Goal: Find specific page/section: Find specific page/section

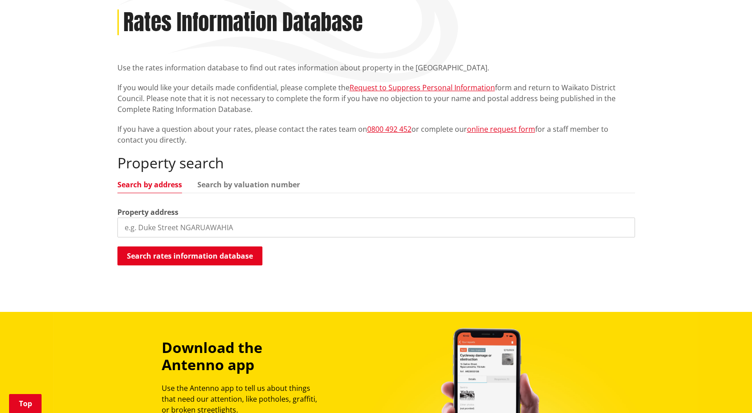
scroll to position [136, 0]
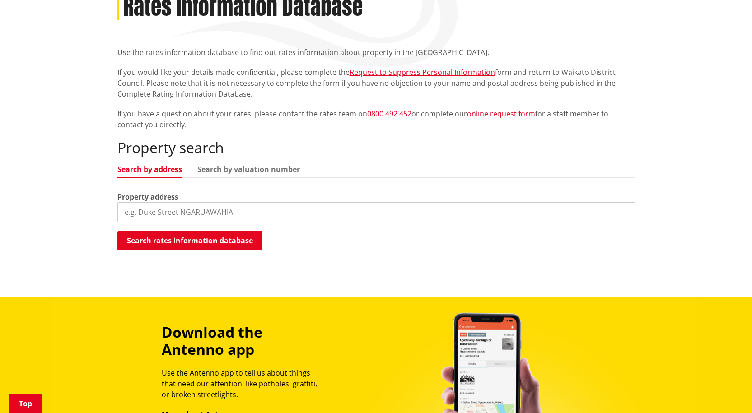
drag, startPoint x: 225, startPoint y: 215, endPoint x: 230, endPoint y: 215, distance: 5.0
click at [225, 214] on input "search" at bounding box center [376, 212] width 518 height 20
type input "c"
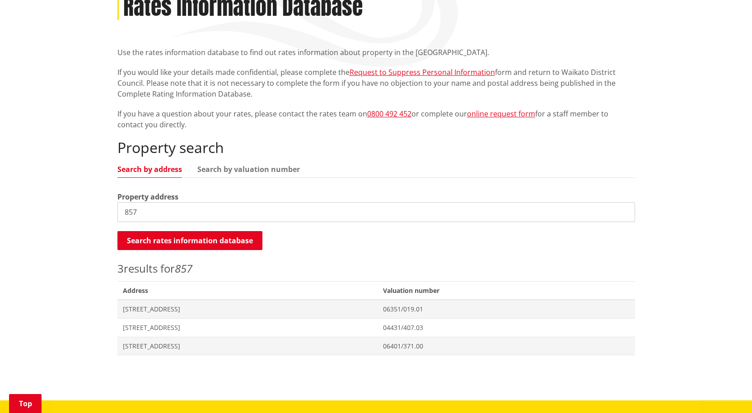
click at [179, 216] on input "857" at bounding box center [376, 212] width 518 height 20
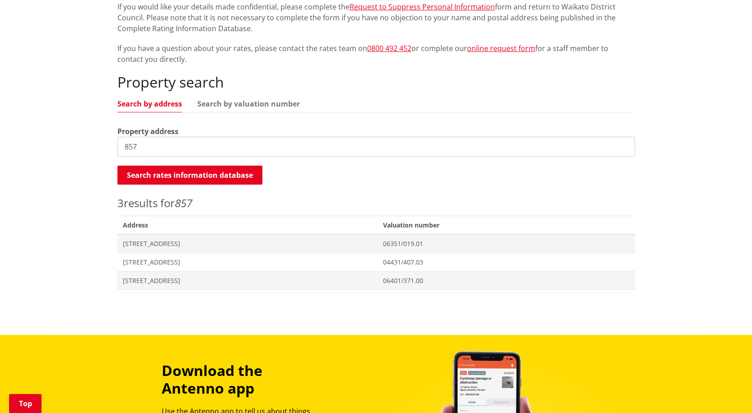
scroll to position [181, 0]
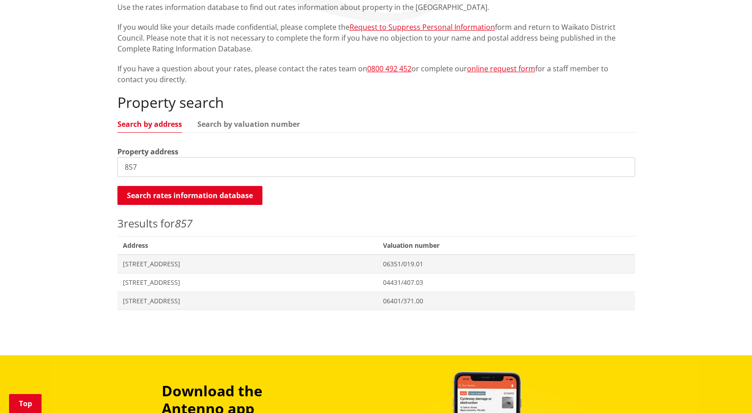
drag, startPoint x: 160, startPoint y: 167, endPoint x: 115, endPoint y: 165, distance: 45.2
click at [115, 165] on div "Home Services and facilities Rates Rates Information Database Rates Information…" at bounding box center [376, 125] width 531 height 387
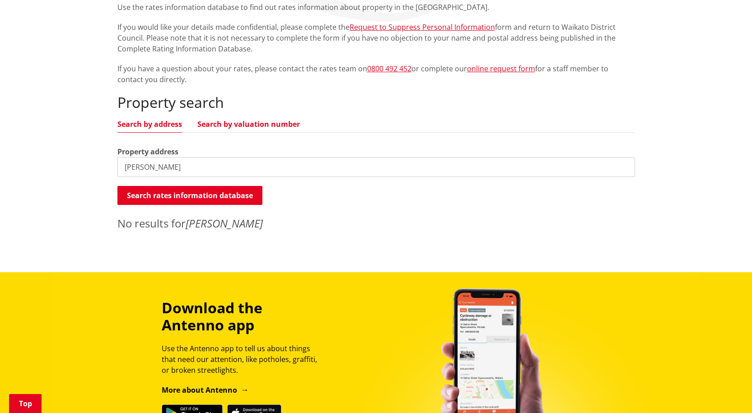
click at [230, 124] on link "Search by valuation number" at bounding box center [248, 124] width 103 height 7
click at [145, 126] on link "Search by address" at bounding box center [149, 124] width 65 height 7
click at [160, 168] on input "cobb" at bounding box center [376, 167] width 518 height 20
type input "cobb vantess"
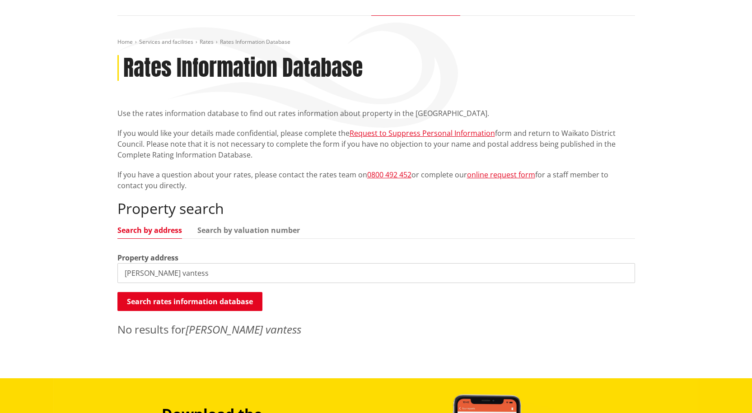
scroll to position [0, 0]
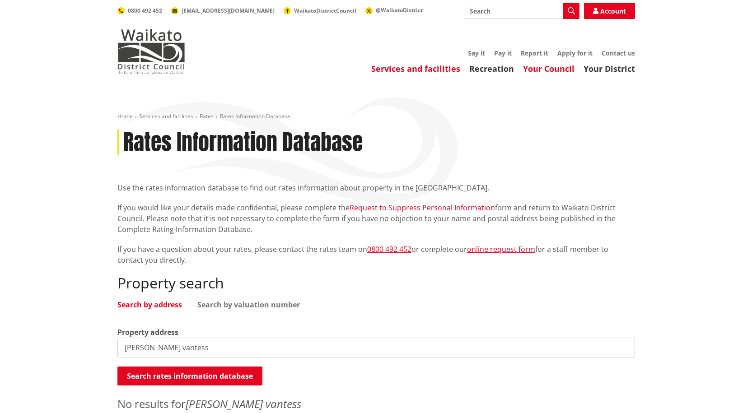
click at [548, 70] on link "Your Council" at bounding box center [548, 68] width 51 height 11
